Goal: Check status

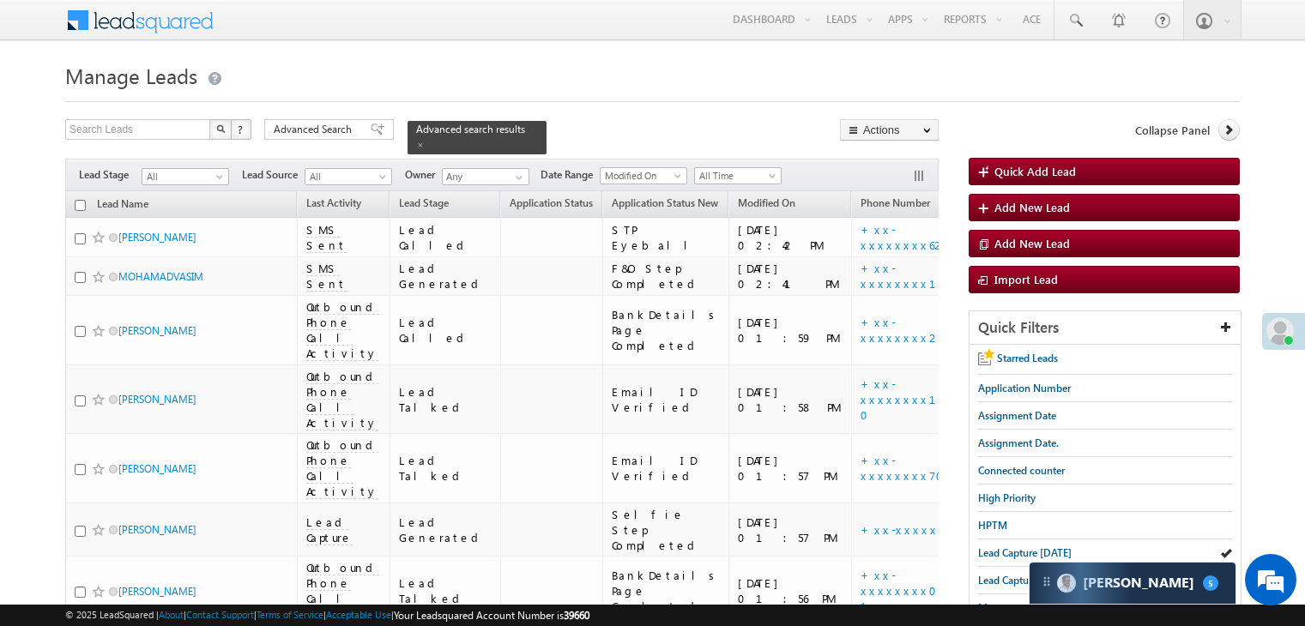
click at [990, 552] on span "Lead Capture [DATE]" at bounding box center [1024, 552] width 93 height 13
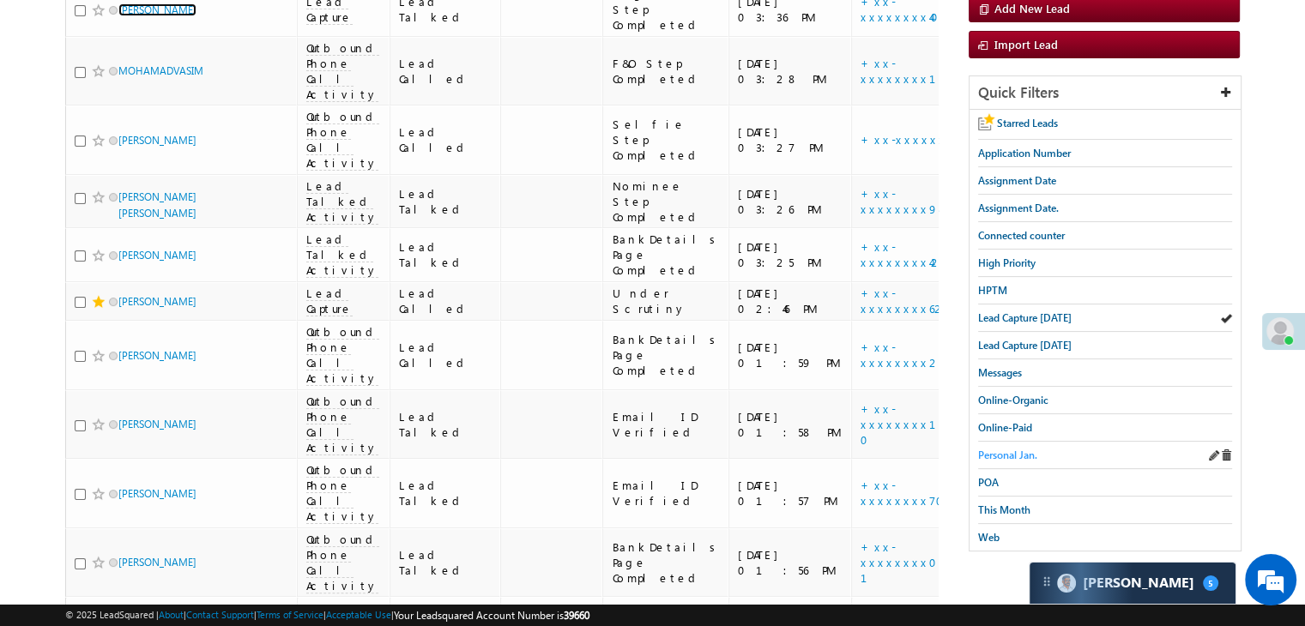
scroll to position [257, 0]
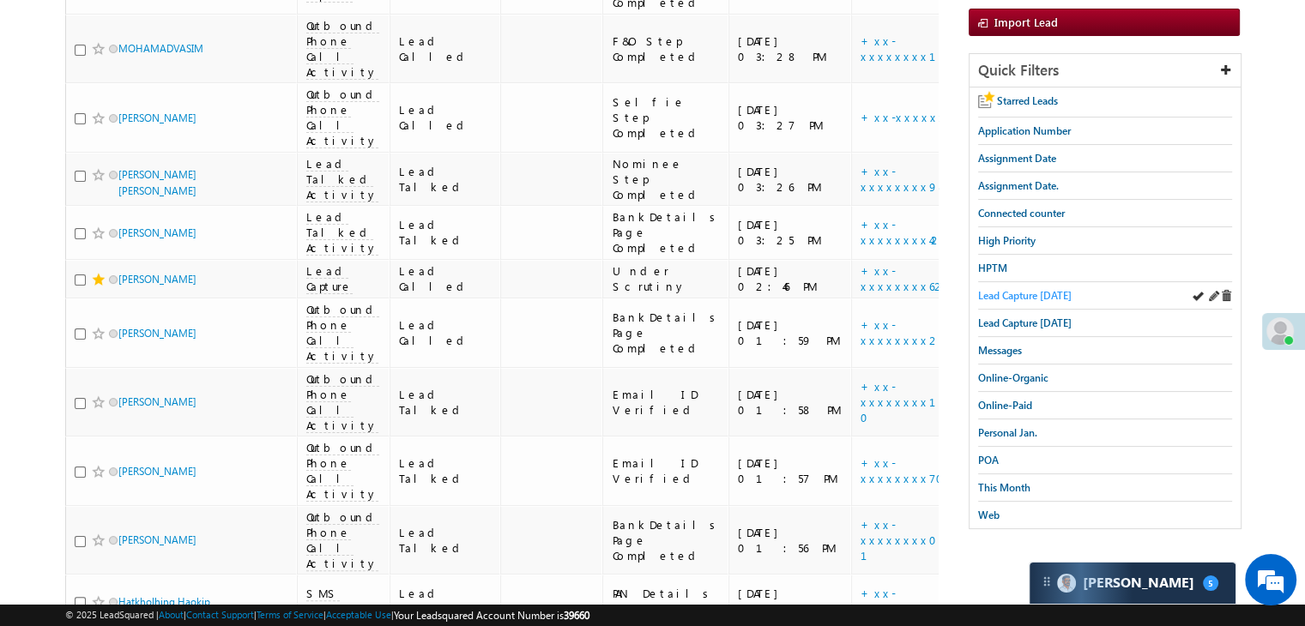
click at [1031, 289] on span "Lead Capture [DATE]" at bounding box center [1024, 295] width 93 height 13
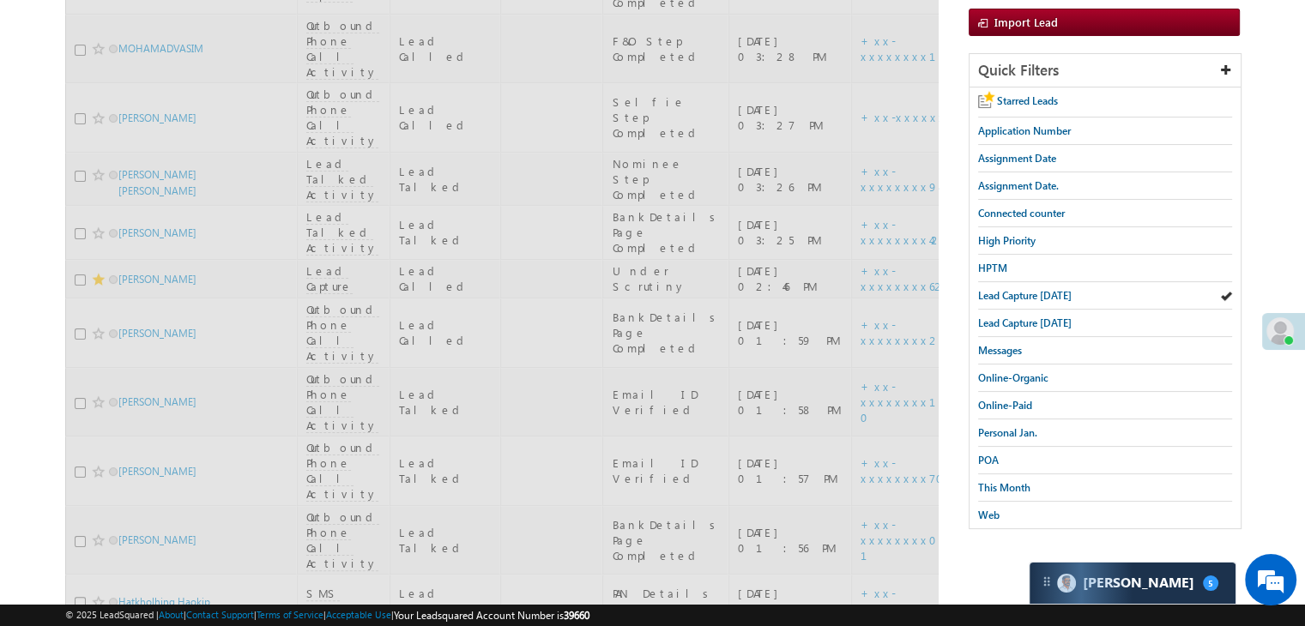
scroll to position [0, 0]
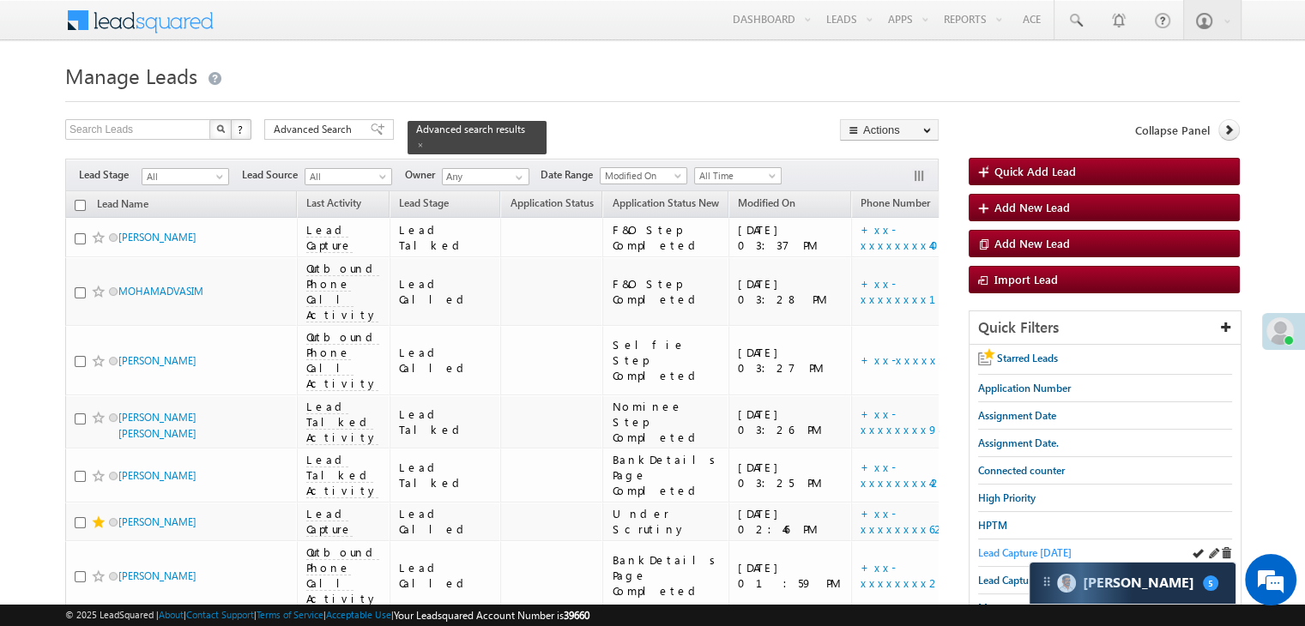
click at [981, 546] on span "Lead Capture [DATE]" at bounding box center [1024, 552] width 93 height 13
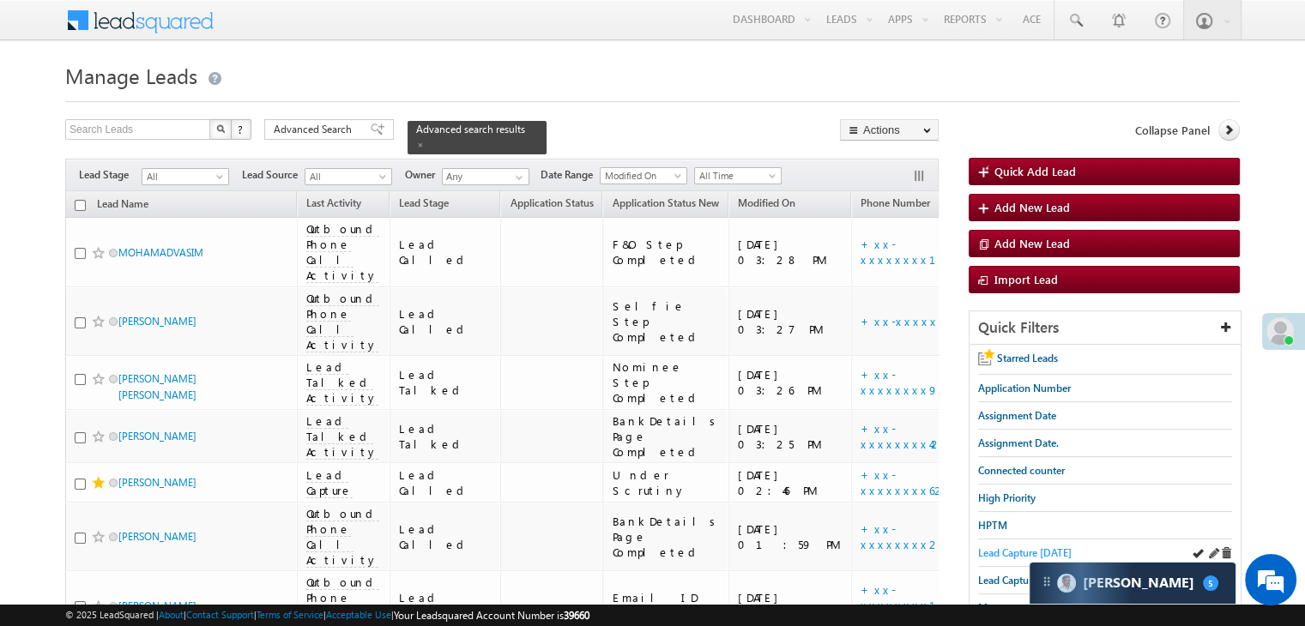
click at [995, 547] on span "Lead Capture [DATE]" at bounding box center [1024, 552] width 93 height 13
